Goal: Task Accomplishment & Management: Manage account settings

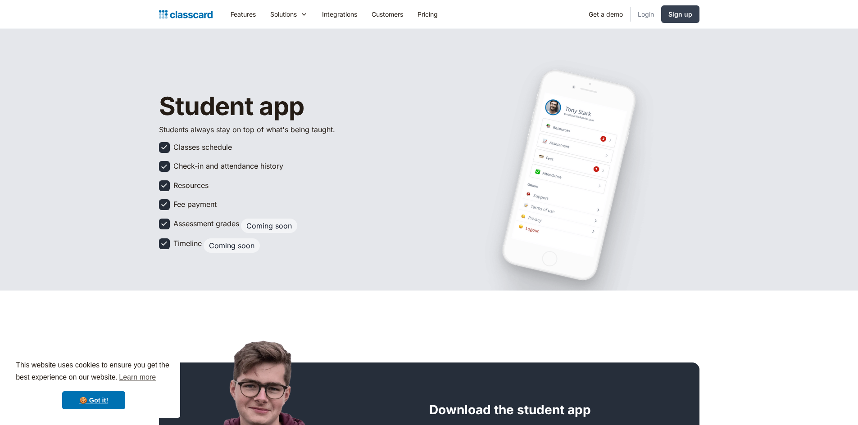
click at [643, 12] on link "Login" at bounding box center [645, 14] width 31 height 20
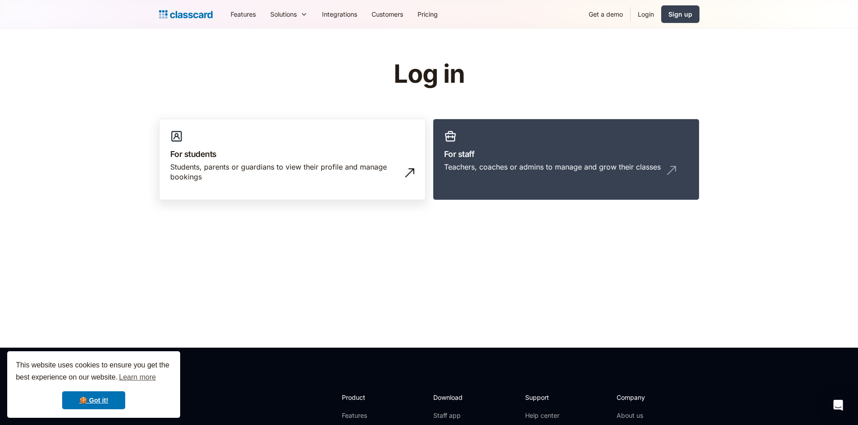
click at [329, 154] on h3 "For students" at bounding box center [292, 154] width 244 height 12
